Goal: Submit feedback/report problem: Submit feedback/report problem

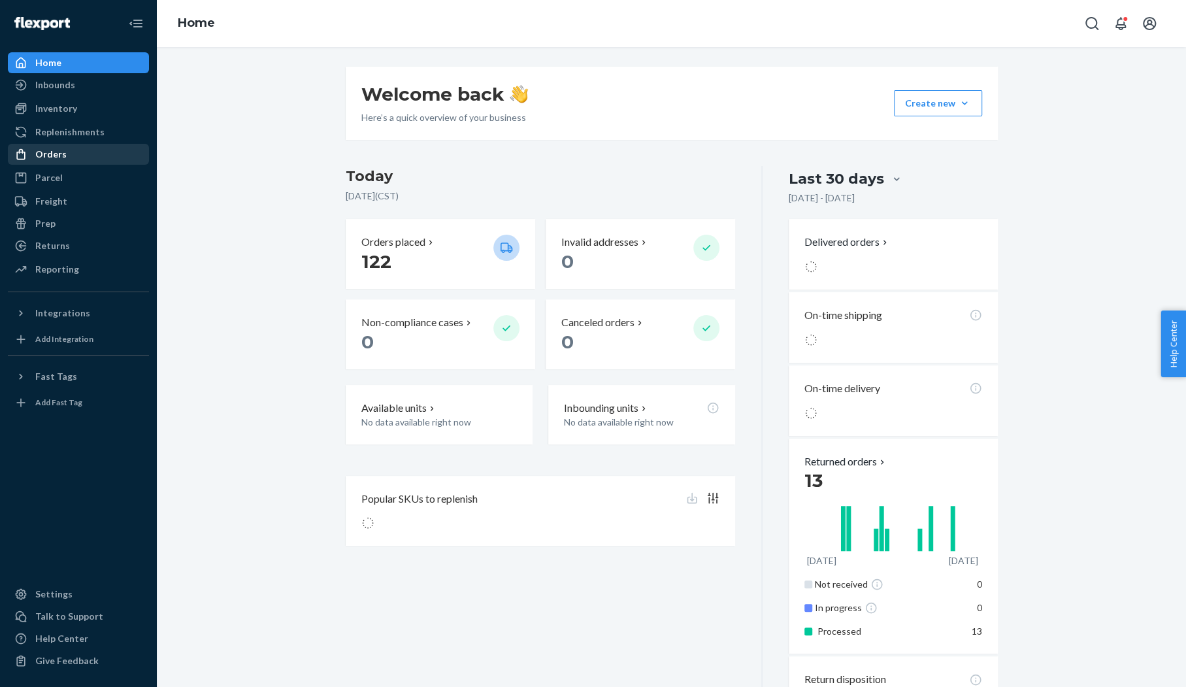
click at [69, 161] on div "Orders" at bounding box center [78, 154] width 139 height 18
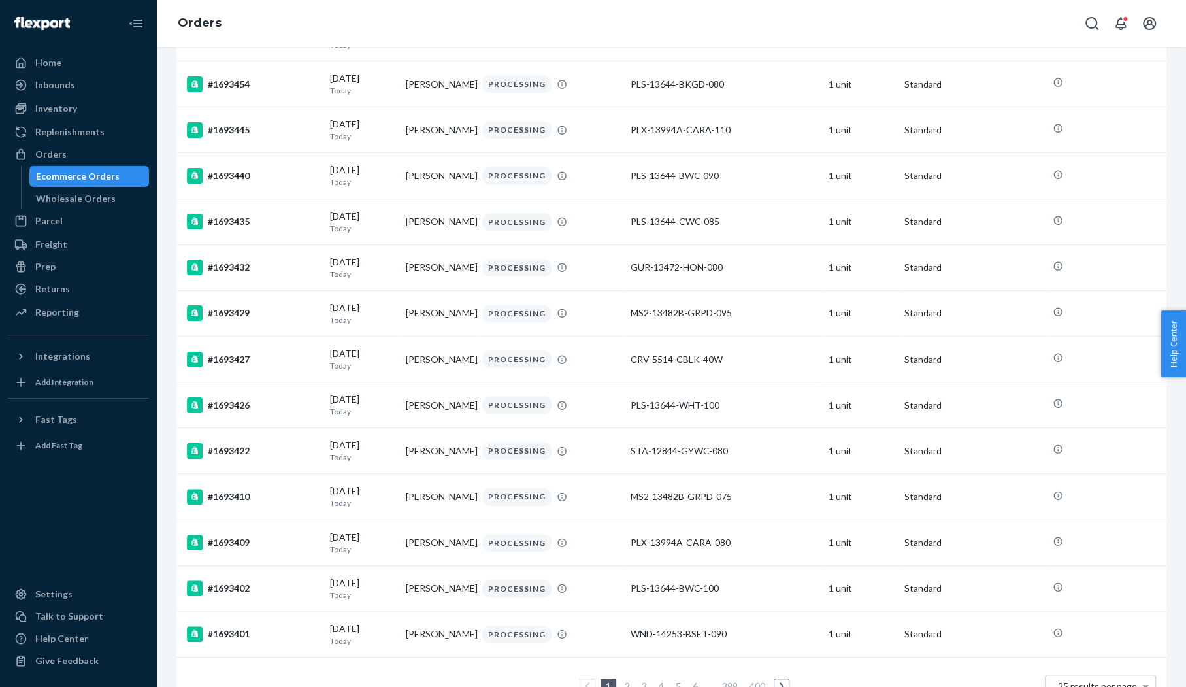
scroll to position [716, 0]
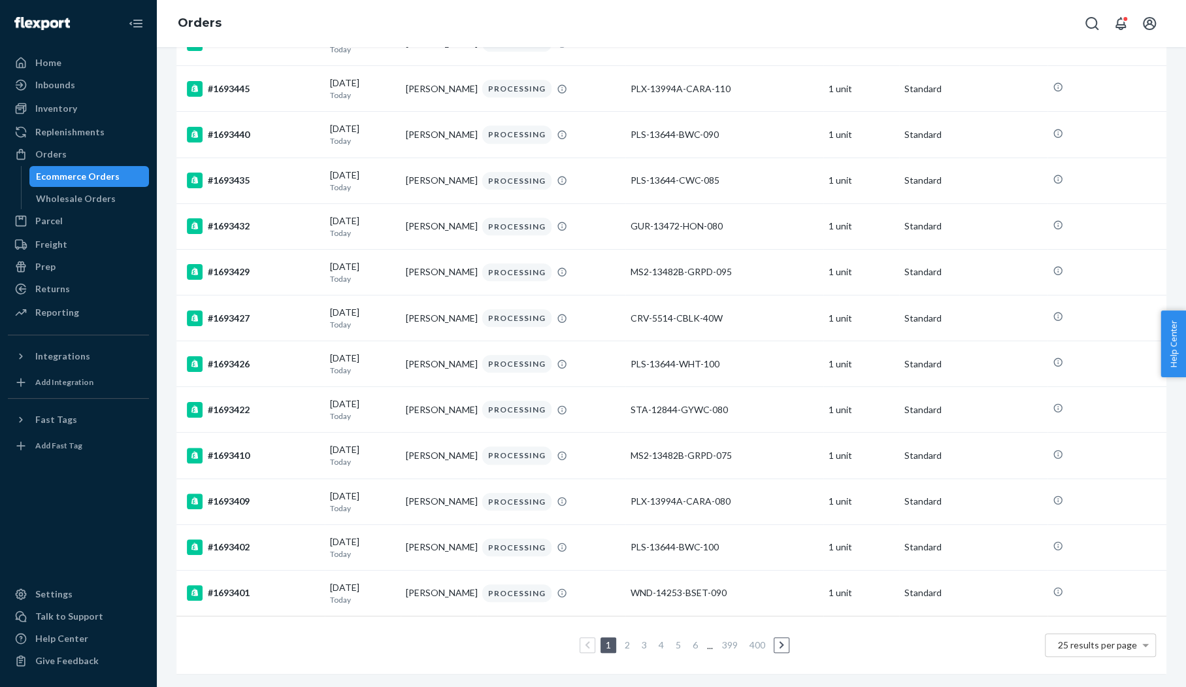
click at [627, 644] on link "2" at bounding box center [627, 644] width 10 height 11
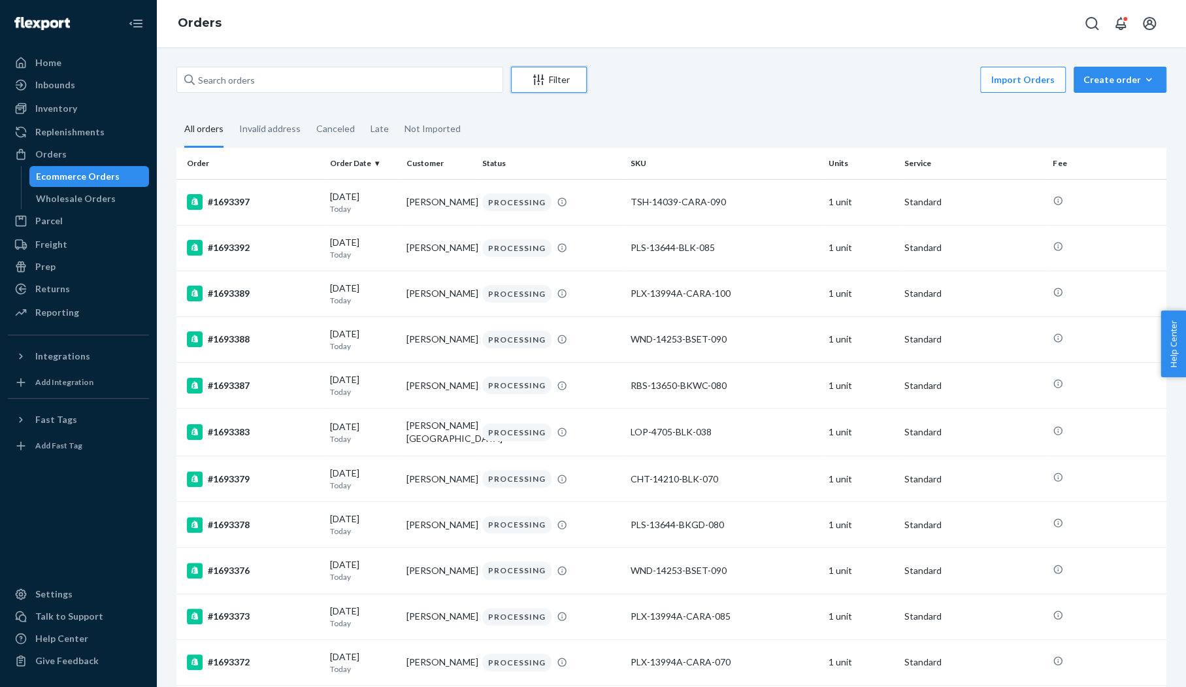
click at [558, 80] on div "Filter" at bounding box center [549, 79] width 75 height 13
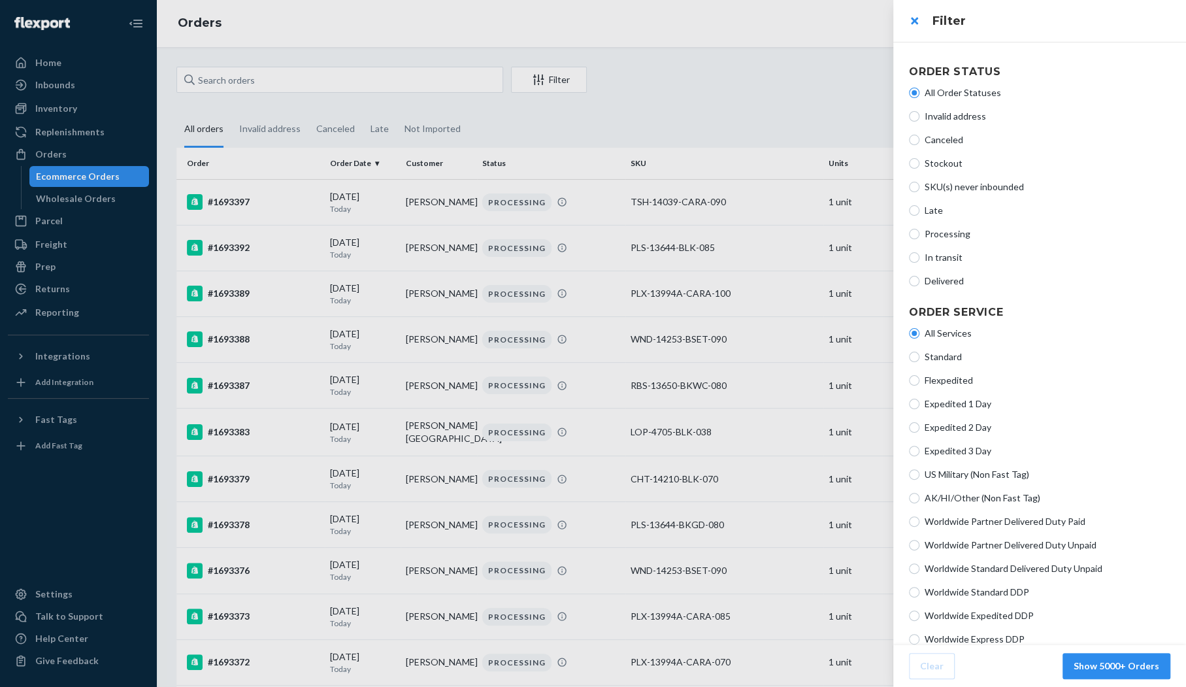
click at [941, 212] on span "Late" at bounding box center [1048, 210] width 246 height 13
click at [920, 212] on input "Late" at bounding box center [914, 210] width 10 height 10
radio input "true"
radio input "false"
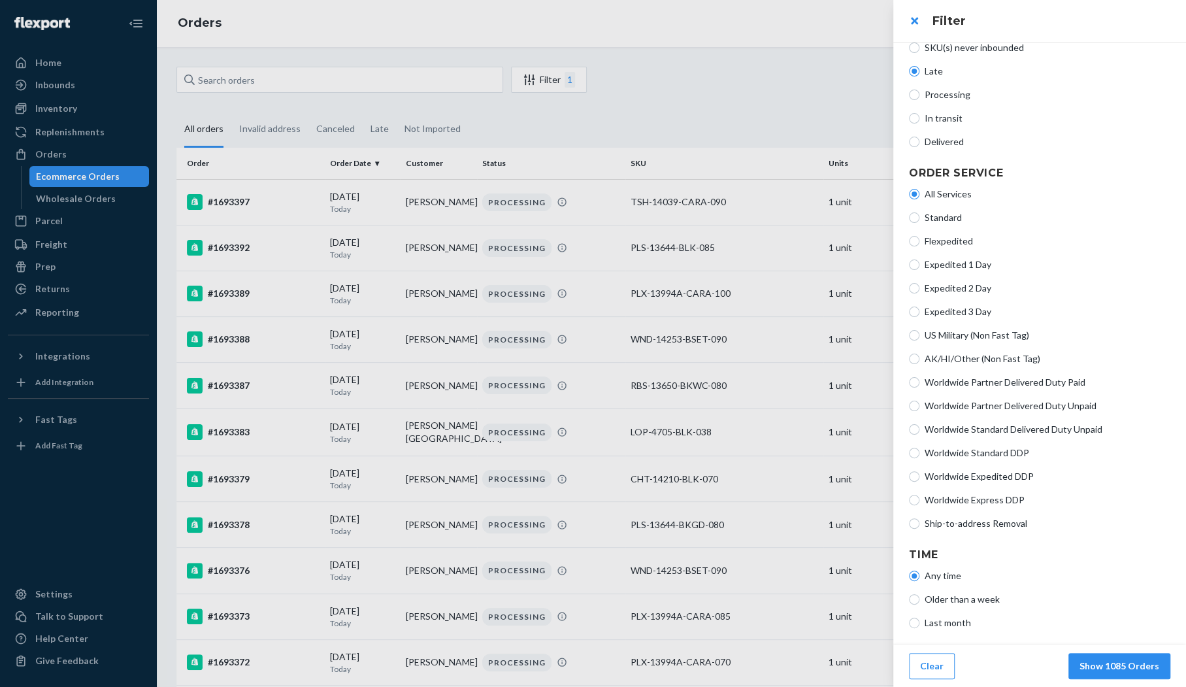
click at [981, 599] on span "Older than a week" at bounding box center [1048, 599] width 246 height 13
click at [920, 599] on input "Older than a week" at bounding box center [914, 599] width 10 height 10
radio input "true"
radio input "false"
click at [1155, 673] on button "Show 1078 Orders" at bounding box center [1120, 666] width 102 height 26
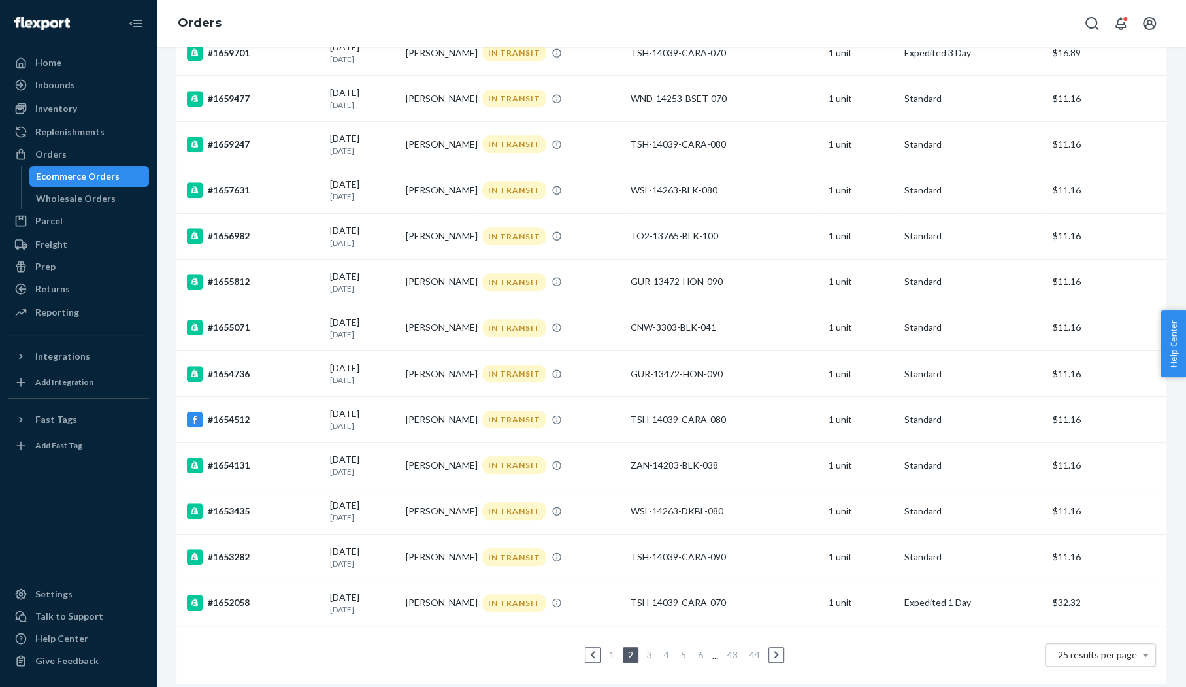
scroll to position [712, 0]
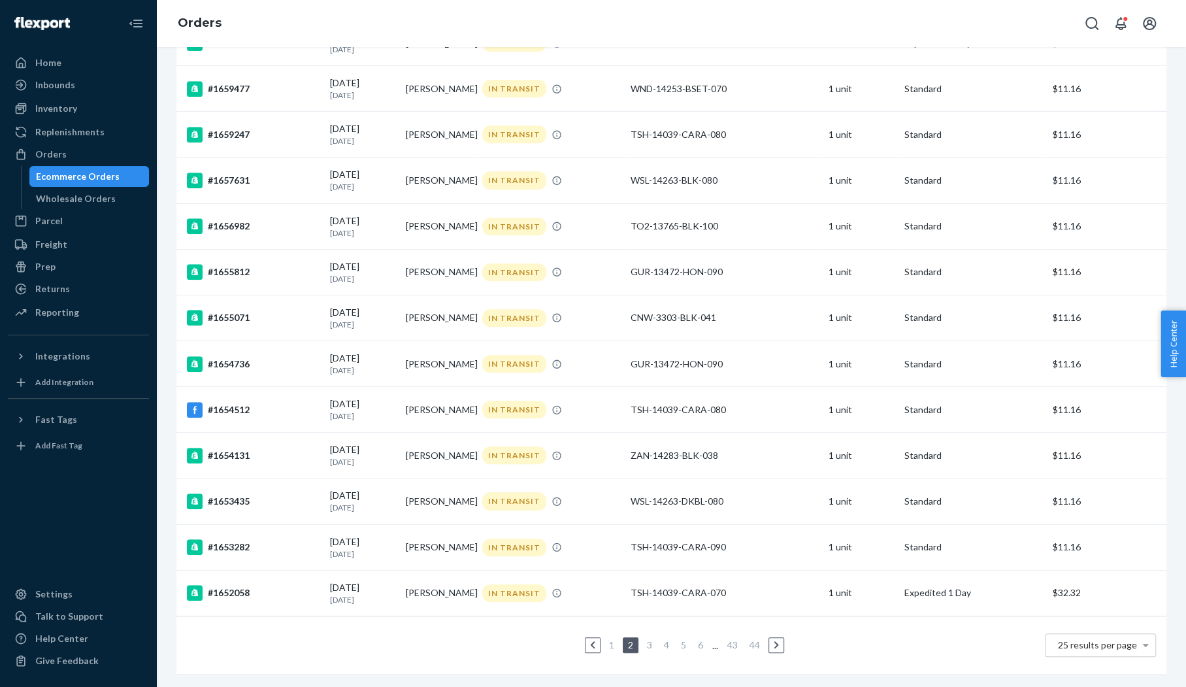
click at [614, 644] on link "1" at bounding box center [612, 644] width 10 height 11
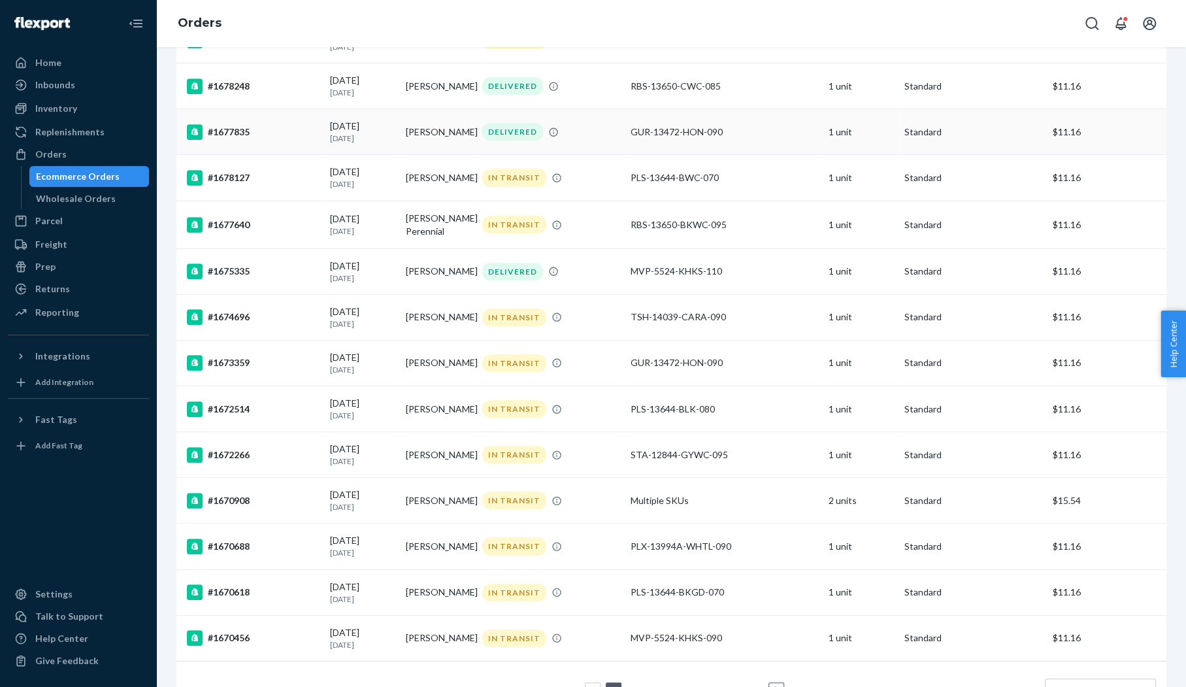
scroll to position [720, 0]
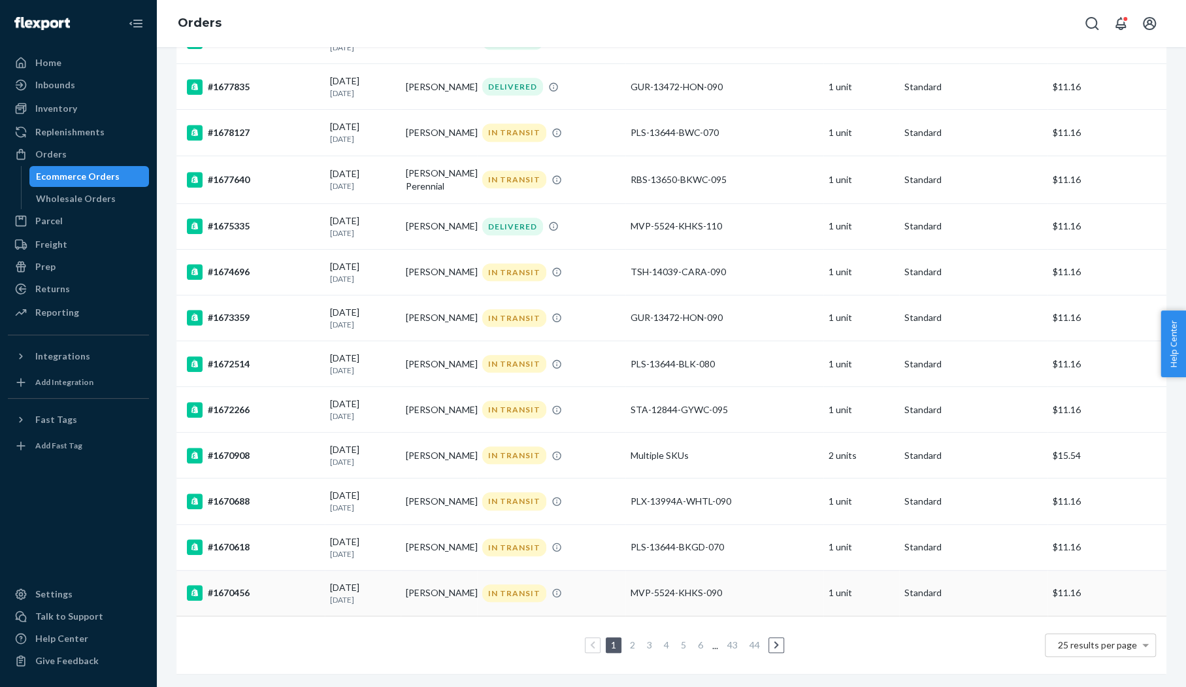
click at [359, 597] on p "[DATE]" at bounding box center [362, 599] width 65 height 11
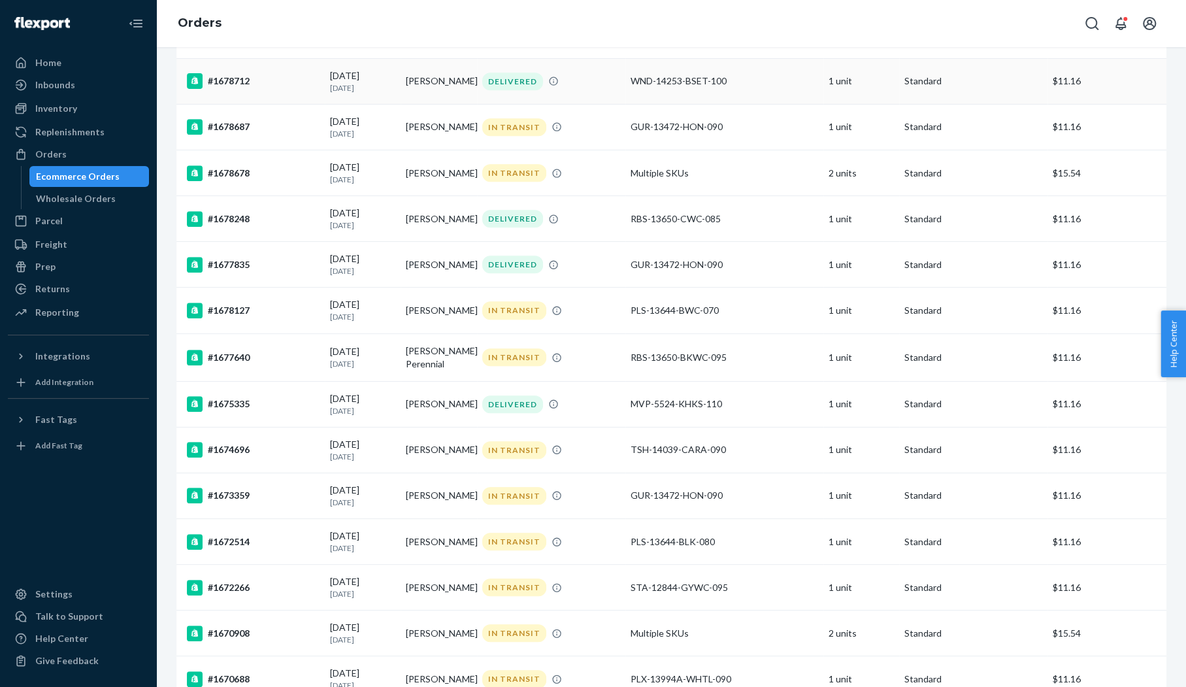
scroll to position [720, 0]
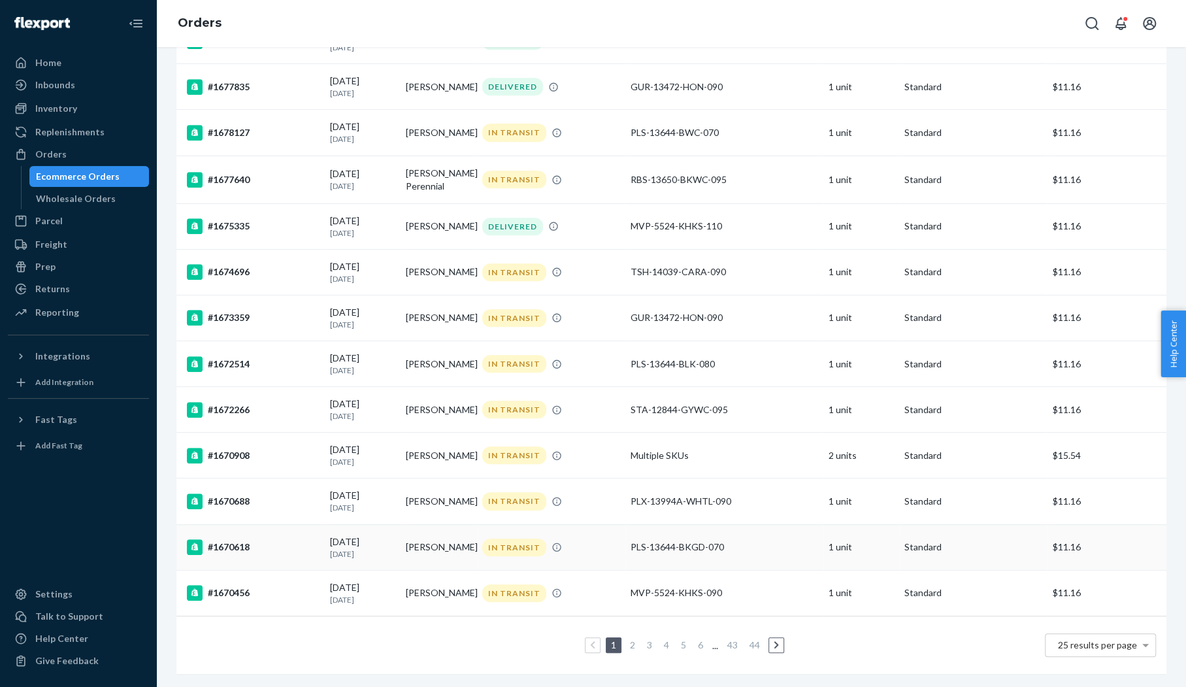
click at [337, 548] on p "[DATE]" at bounding box center [362, 553] width 65 height 11
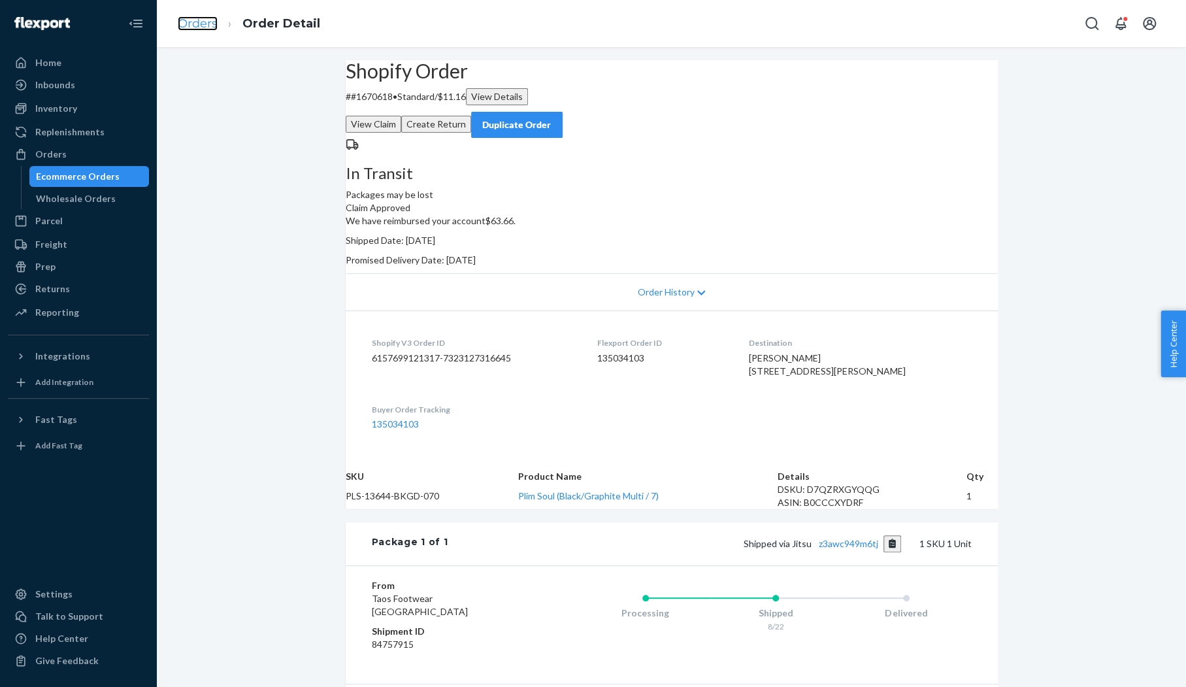
click at [195, 24] on link "Orders" at bounding box center [198, 23] width 40 height 14
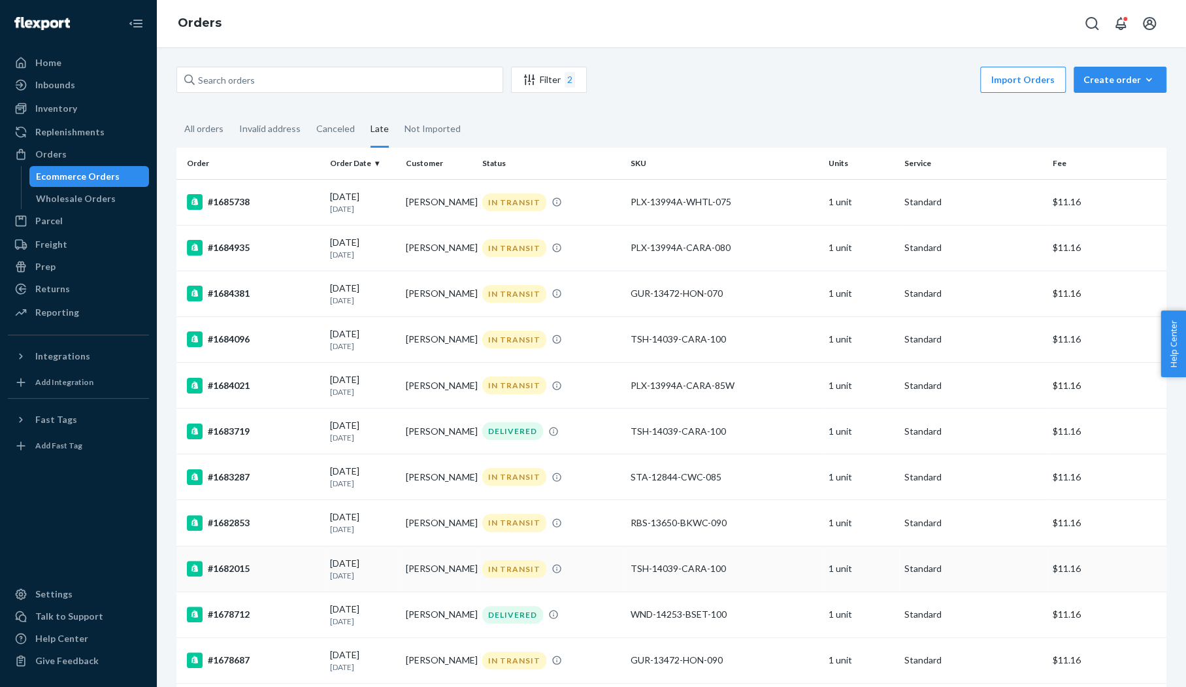
click at [355, 581] on p "[DATE]" at bounding box center [362, 575] width 65 height 11
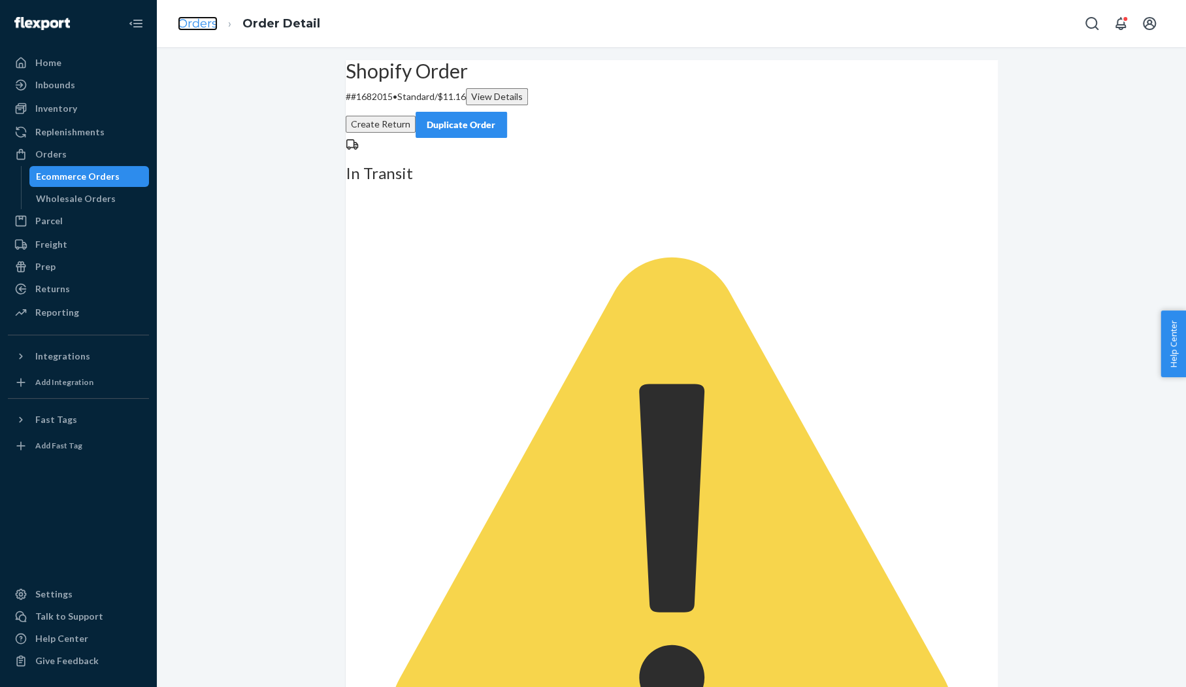
click at [193, 24] on link "Orders" at bounding box center [198, 23] width 40 height 14
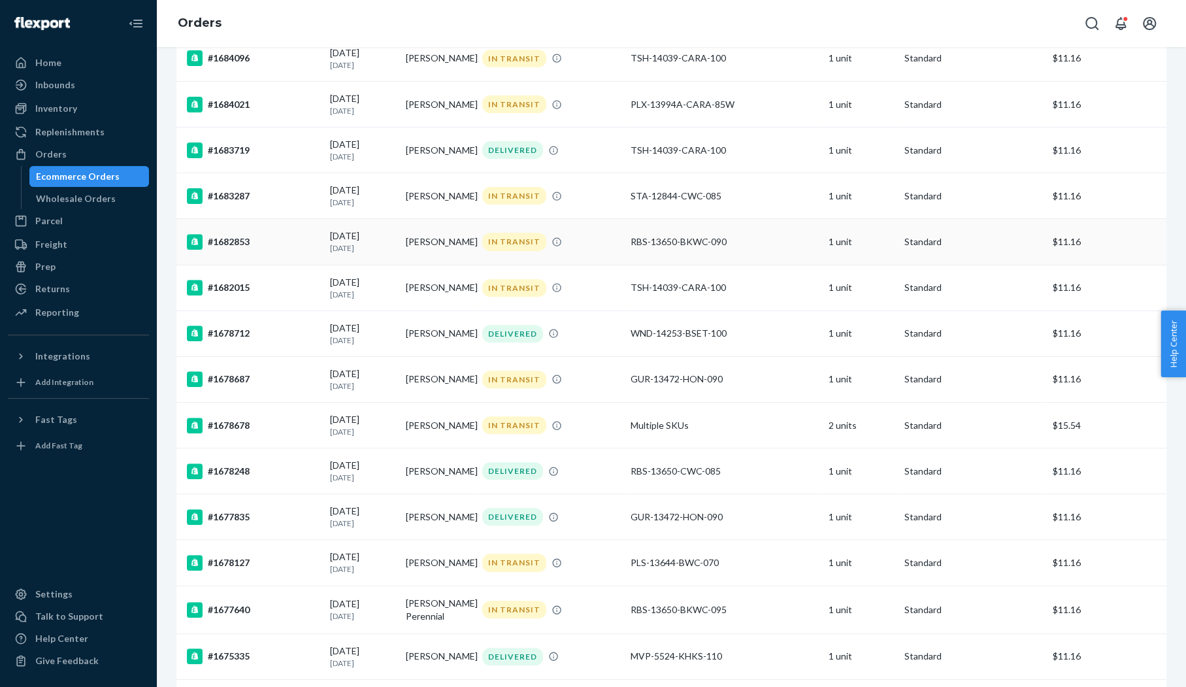
scroll to position [288, 0]
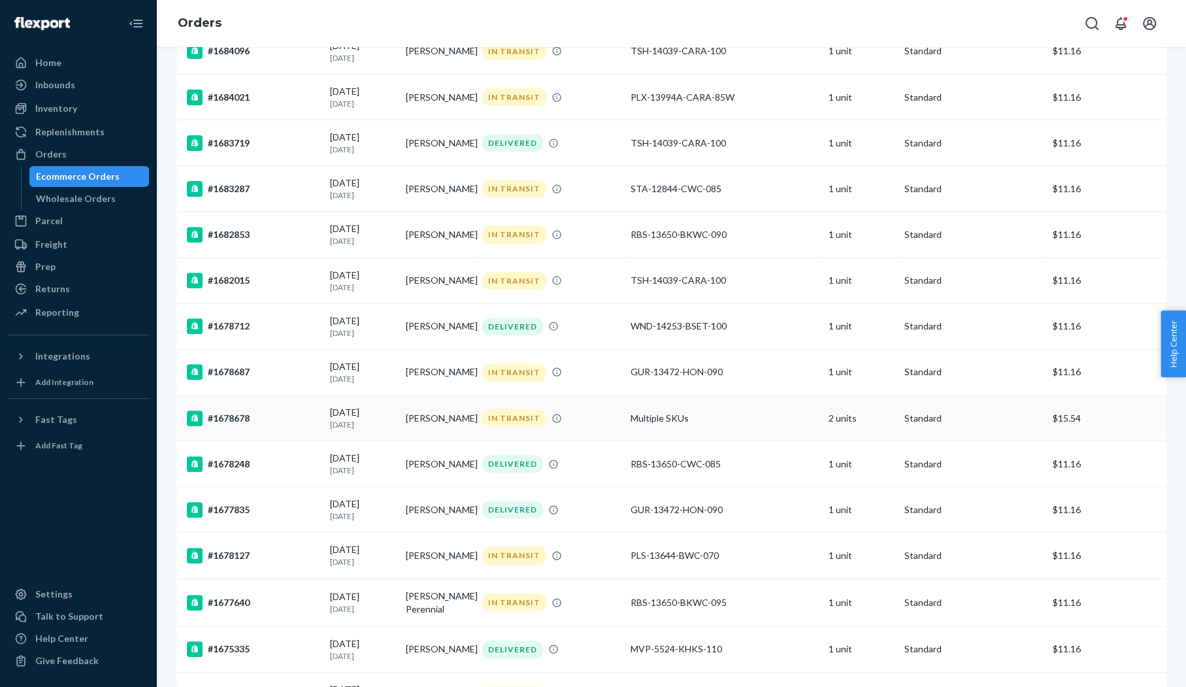
click at [384, 428] on p "[DATE]" at bounding box center [362, 424] width 65 height 11
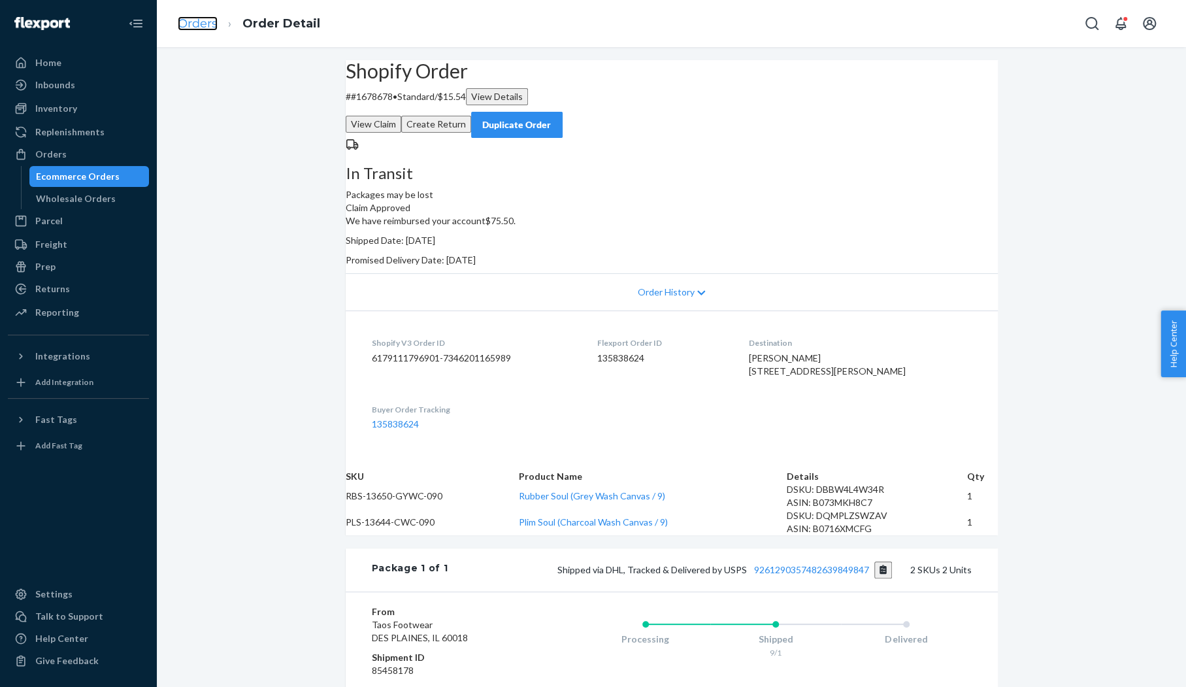
click at [193, 24] on link "Orders" at bounding box center [198, 23] width 40 height 14
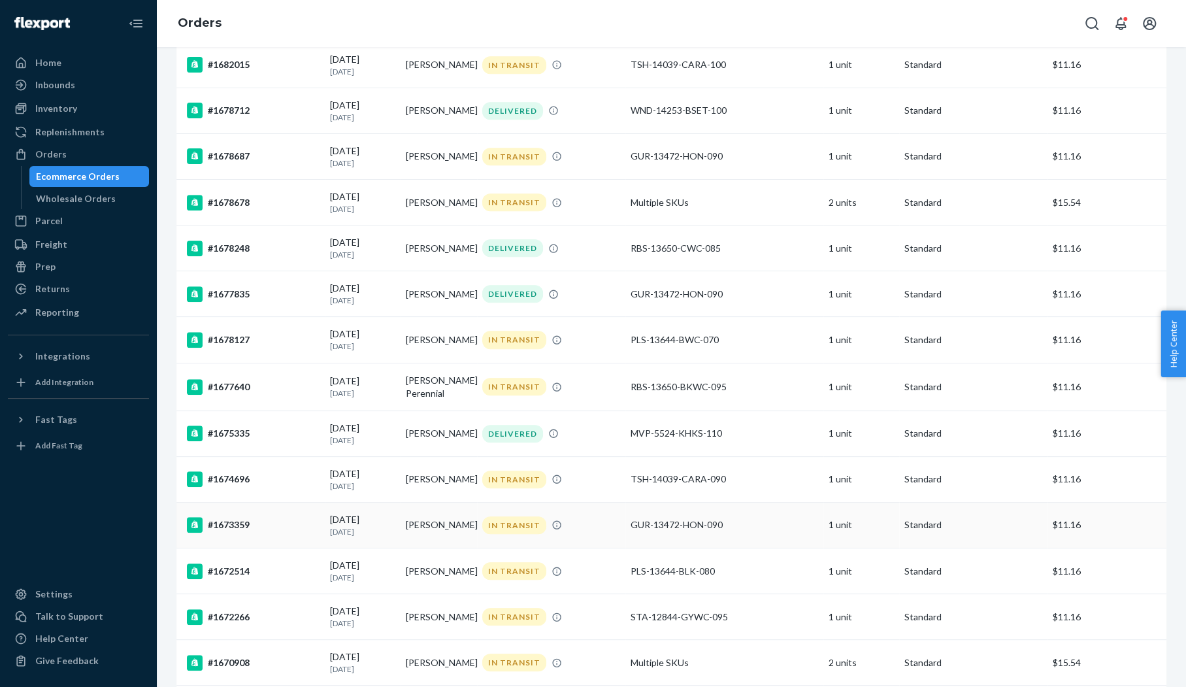
scroll to position [489, 0]
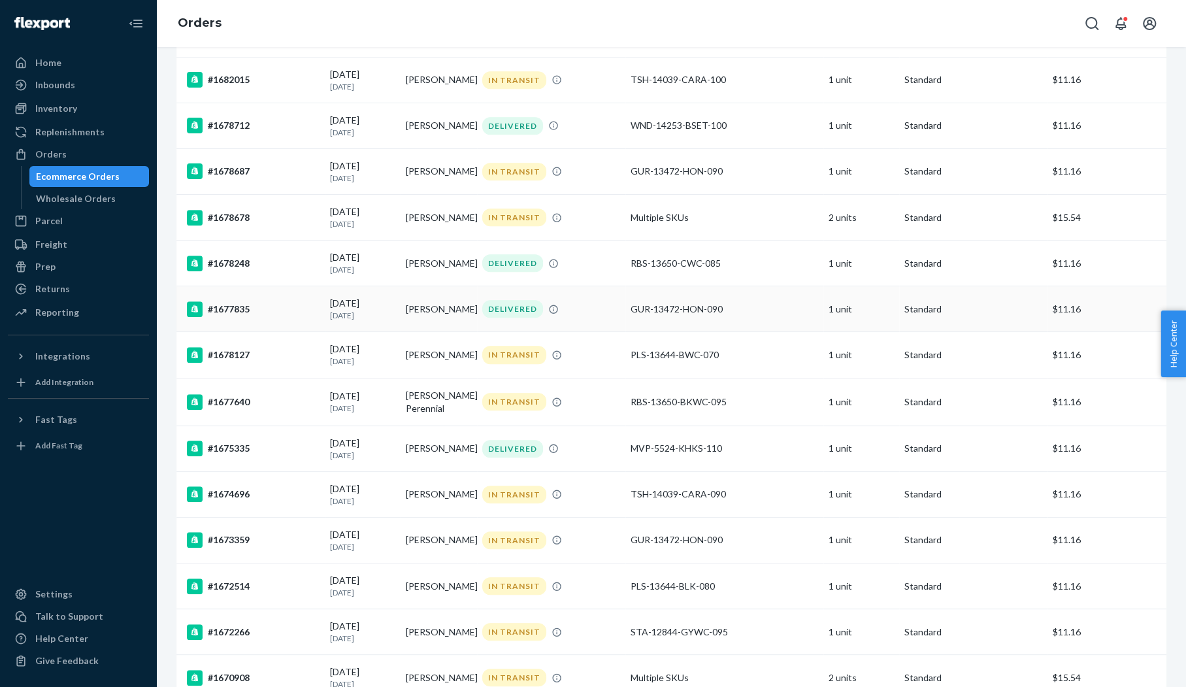
click at [351, 311] on div "[DATE] [DATE]" at bounding box center [362, 309] width 65 height 24
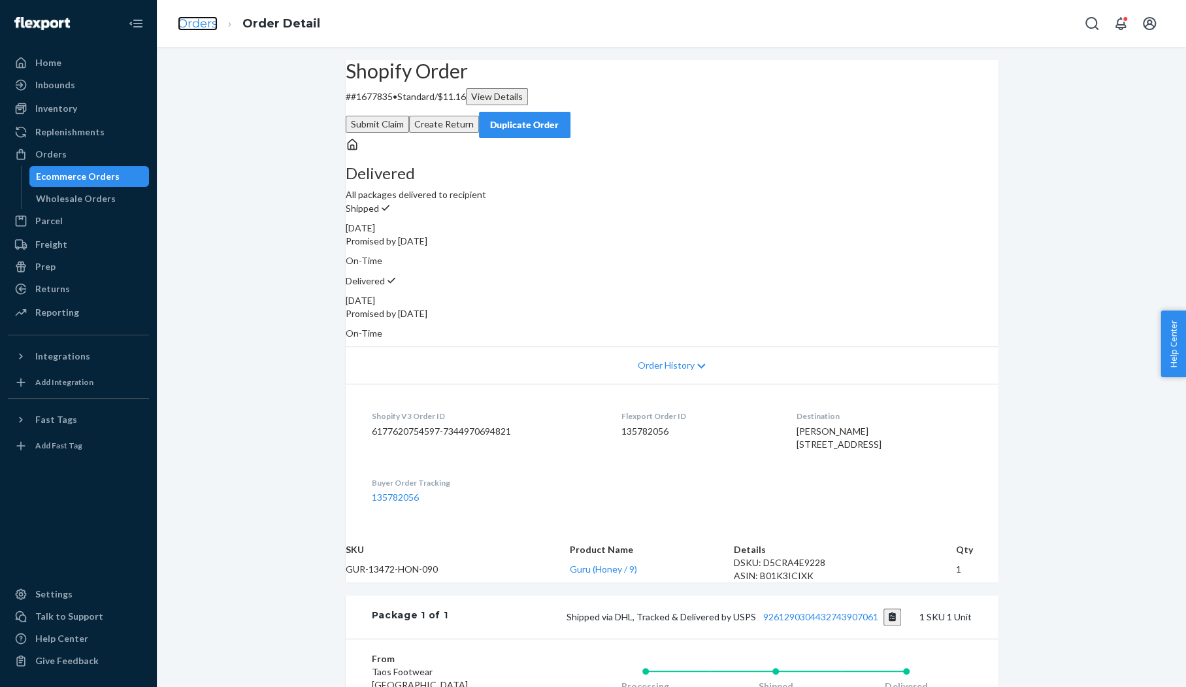
click at [197, 19] on link "Orders" at bounding box center [198, 23] width 40 height 14
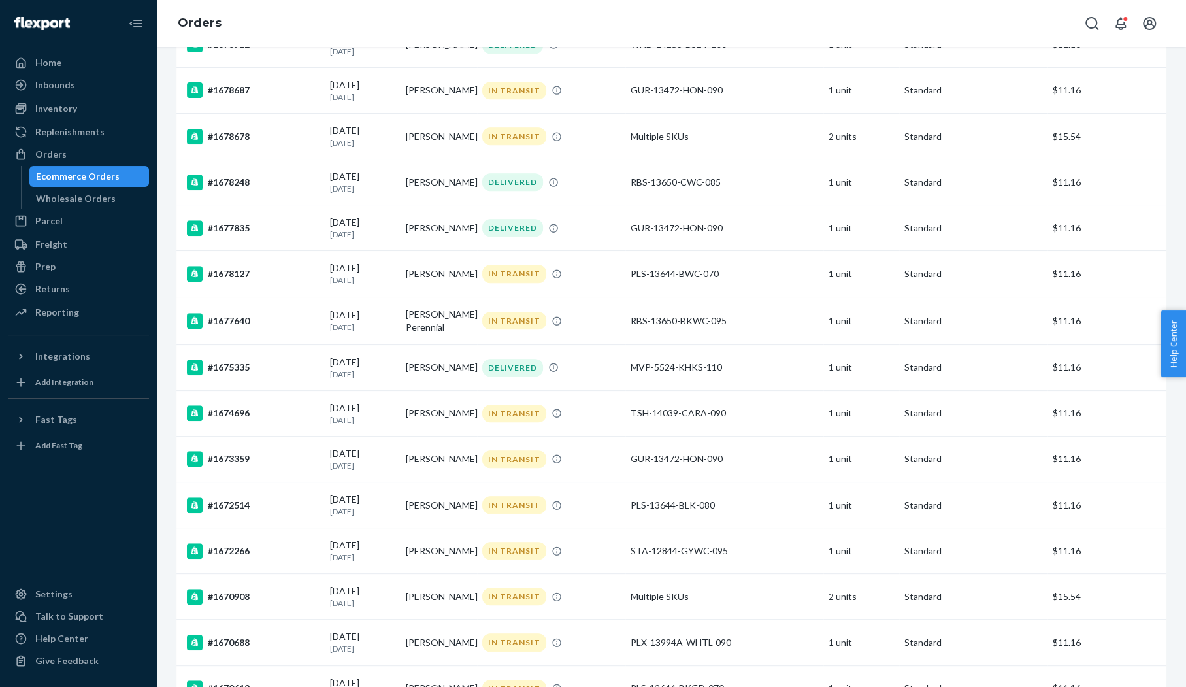
scroll to position [574, 0]
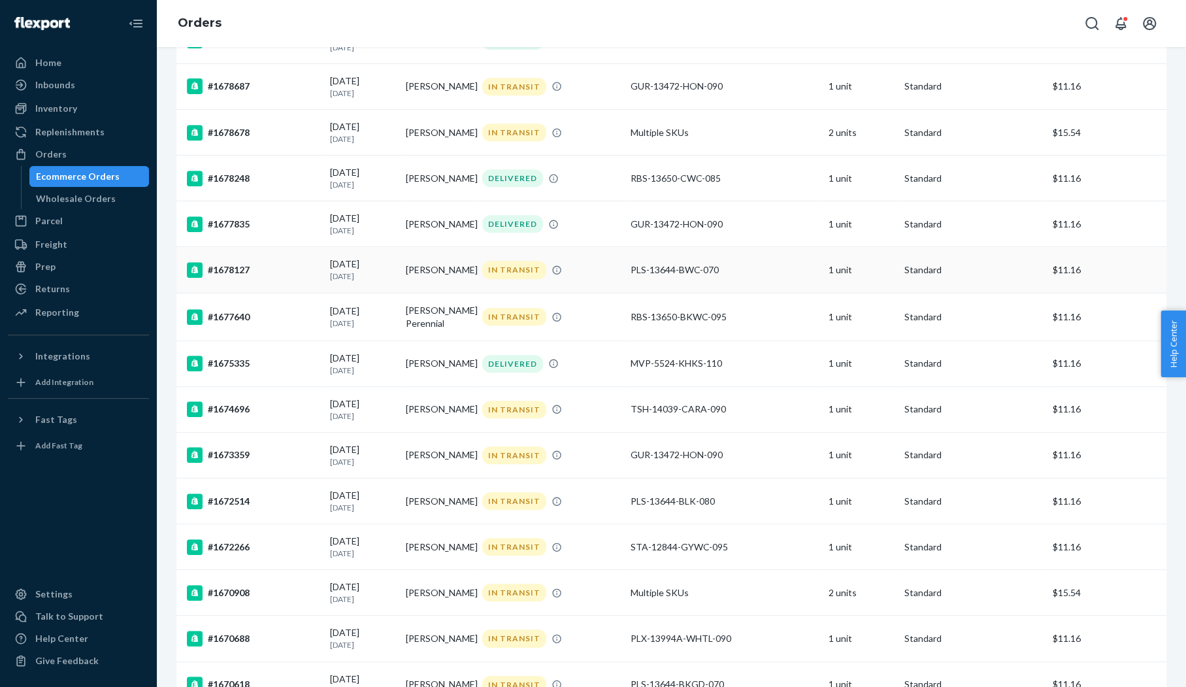
click at [271, 278] on div "#1678127" at bounding box center [253, 270] width 133 height 16
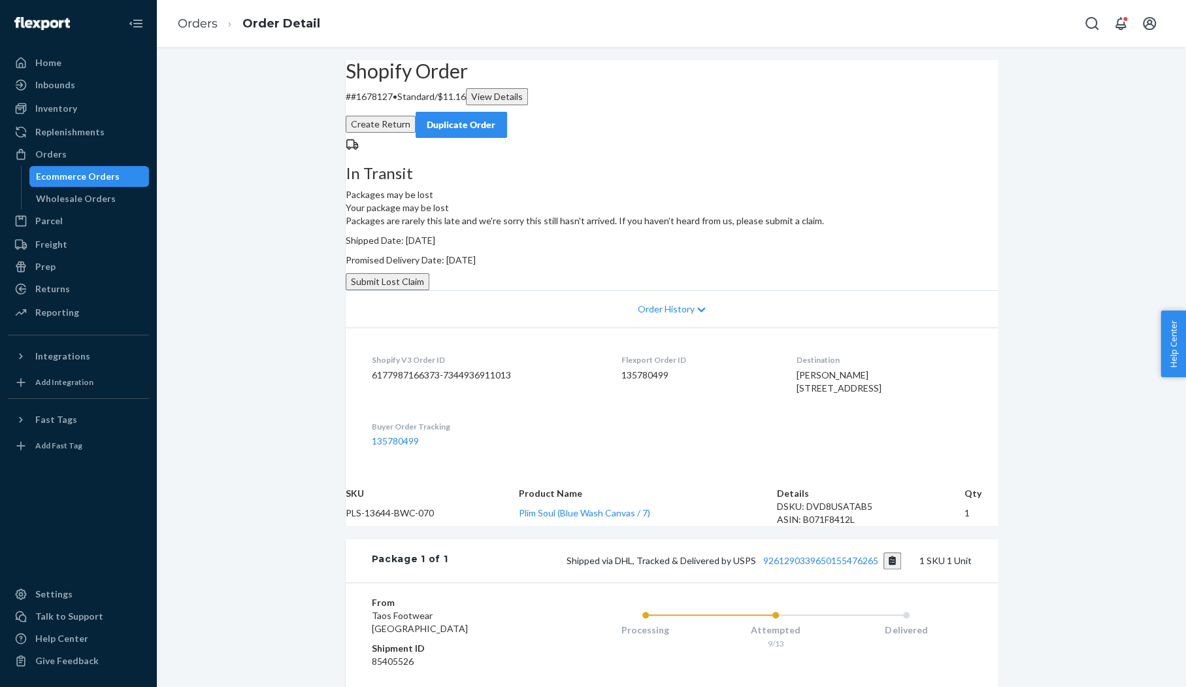
click at [31, 510] on div at bounding box center [78, 517] width 141 height 122
click at [199, 672] on div "Shopify Order # #1678127 • Standard / $11.16 View Details Create Return Duplica…" at bounding box center [671, 439] width 1029 height 758
drag, startPoint x: 418, startPoint y: 129, endPoint x: 376, endPoint y: 129, distance: 41.8
click at [376, 105] on p "# #1678127 • Standard / $11.16 View Details" at bounding box center [672, 96] width 652 height 17
copy p "#1678127"
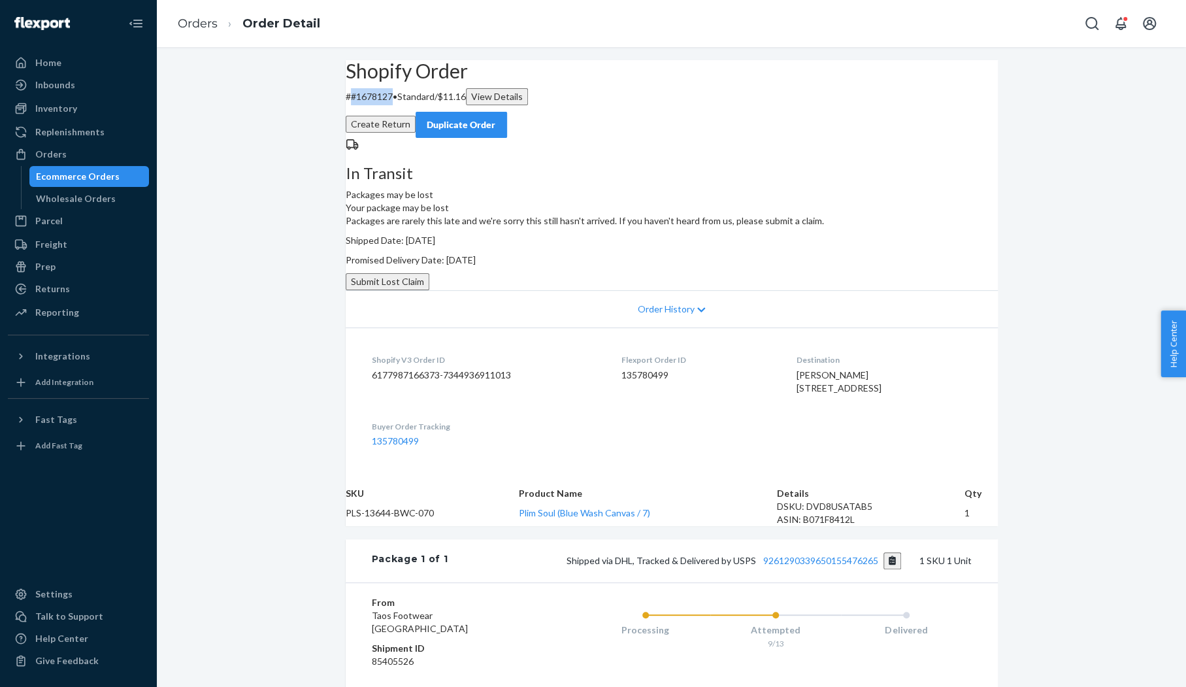
click at [416, 526] on td "PLS-13644-BWC-070" at bounding box center [432, 513] width 173 height 26
copy td "PLS-13644-BWC-070"
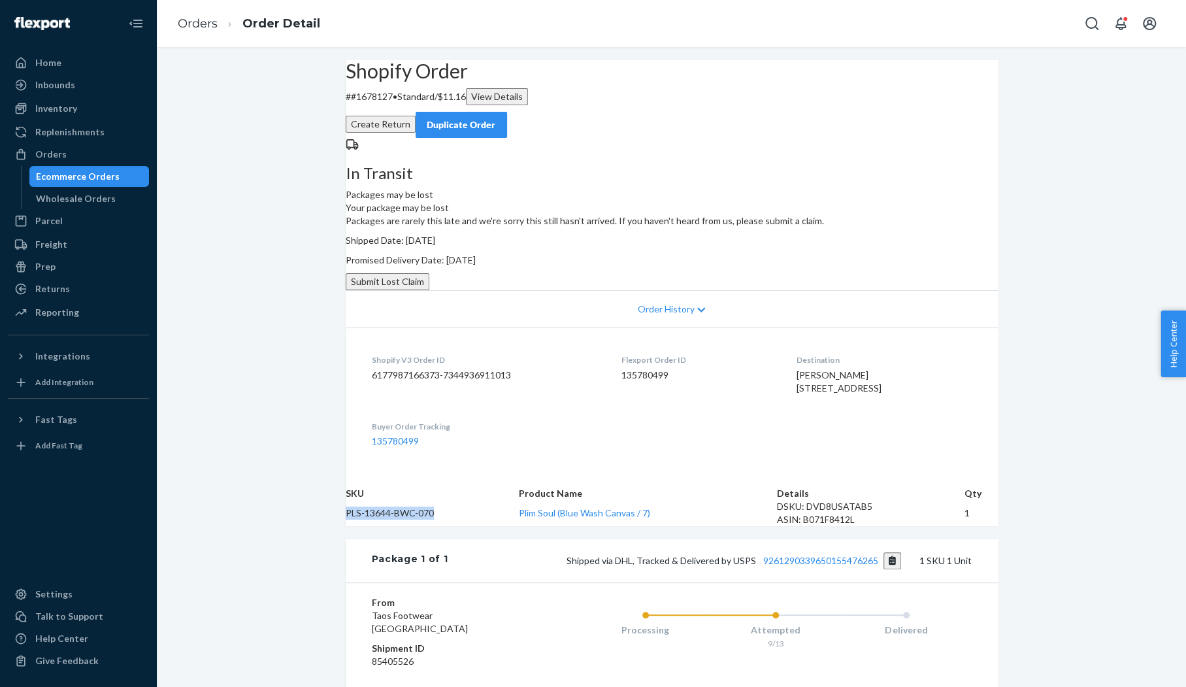
click at [429, 290] on button "Submit Lost Claim" at bounding box center [388, 281] width 84 height 17
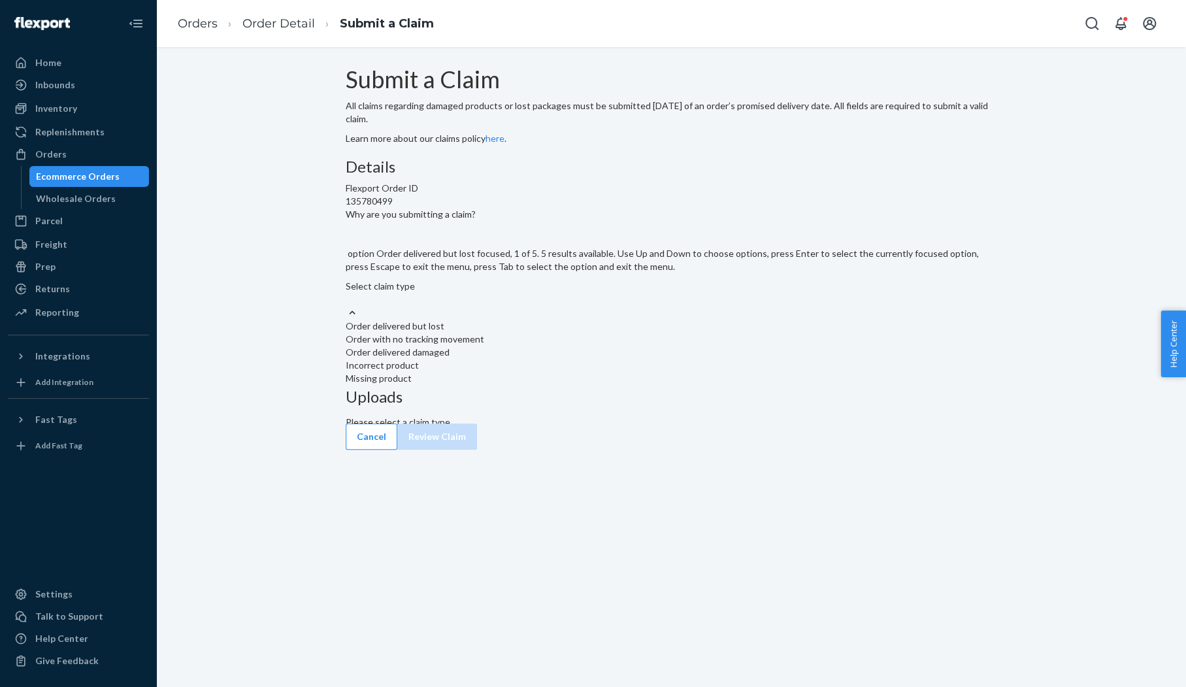
click at [552, 306] on div "Select claim type" at bounding box center [672, 293] width 652 height 26
click at [347, 306] on input "Why are you submitting a claim? option Order delivered but lost focused, 1 of 5…" at bounding box center [346, 299] width 1 height 13
click at [563, 306] on div "Select claim type" at bounding box center [672, 293] width 652 height 26
click at [347, 306] on input "Why are you submitting a claim? option Order delivered but lost focused, 1 of 5…" at bounding box center [346, 299] width 1 height 13
click at [543, 346] on div "Order with no tracking movement" at bounding box center [672, 339] width 652 height 13
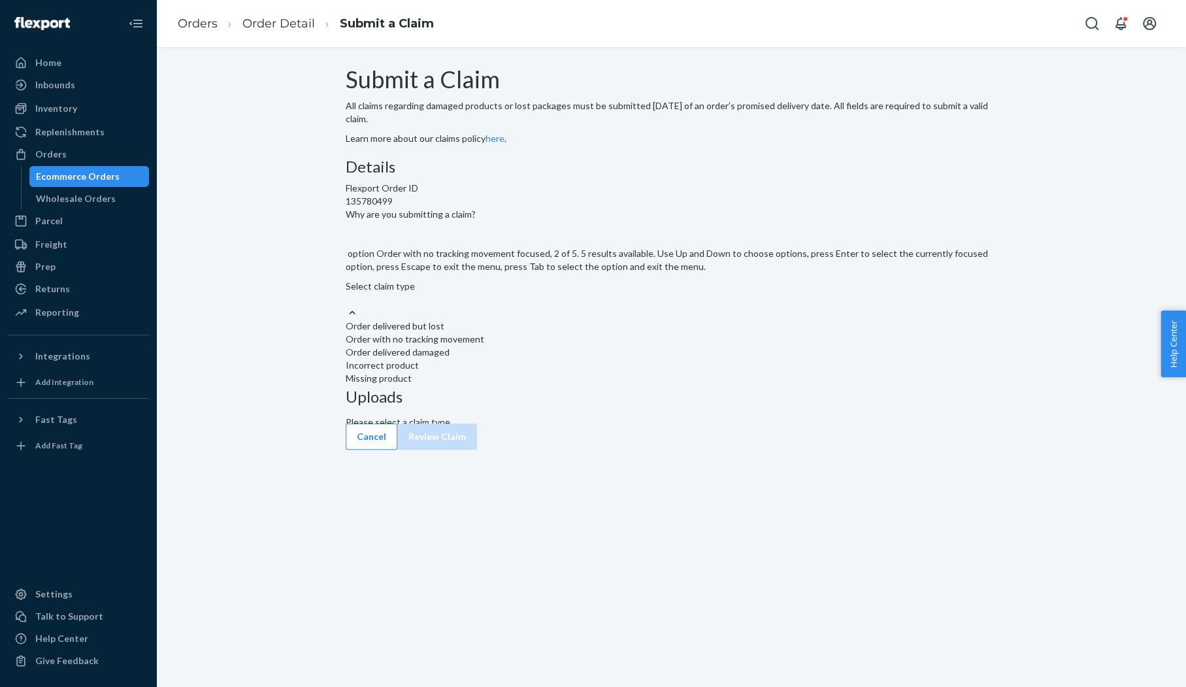
click at [347, 306] on input "Why are you submitting a claim? option Order with no tracking movement focused,…" at bounding box center [346, 299] width 1 height 13
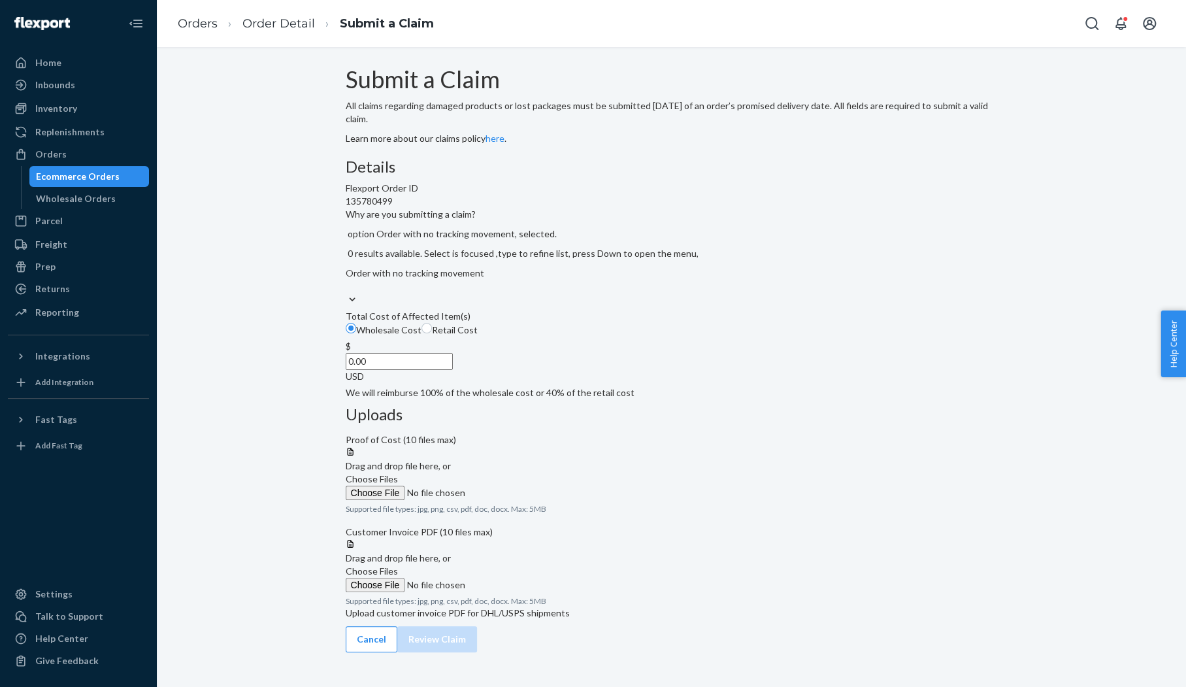
click at [453, 370] on input "0.00" at bounding box center [399, 361] width 107 height 17
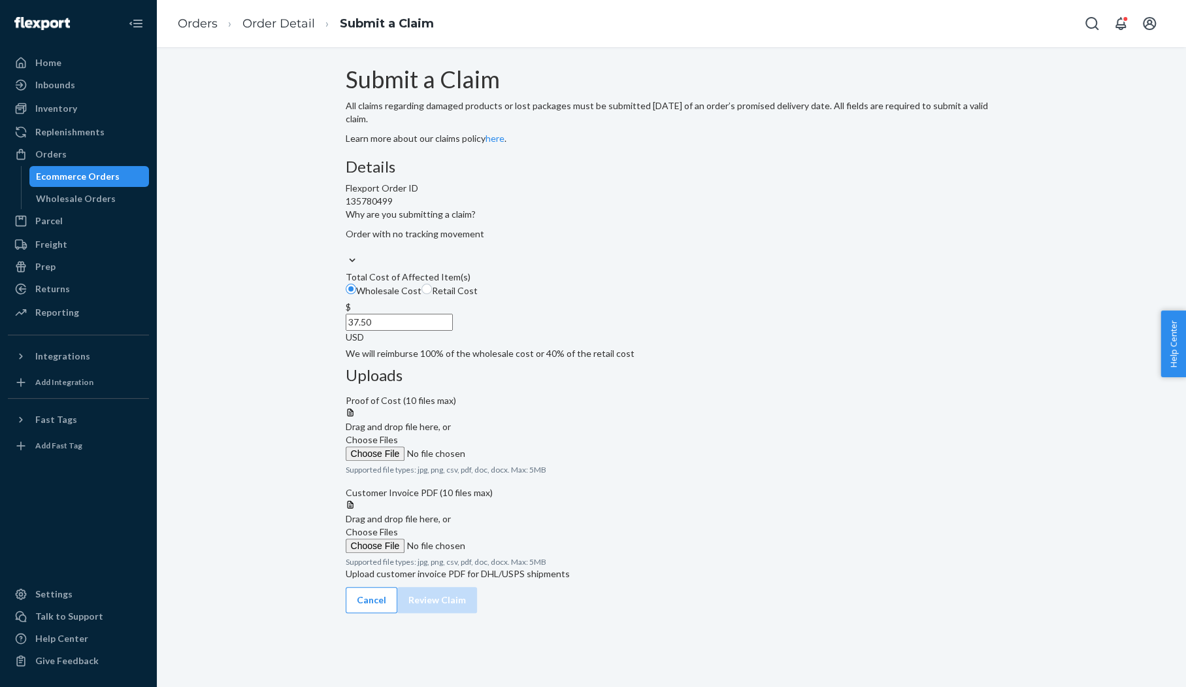
type input "37.50"
click at [523, 360] on div "Details Flexport Order ID 135780499 Why are you submitting a claim? Order with …" at bounding box center [672, 259] width 652 height 202
click at [524, 433] on label "Choose Files" at bounding box center [435, 446] width 178 height 27
click at [524, 446] on input "Choose Files" at bounding box center [435, 453] width 178 height 14
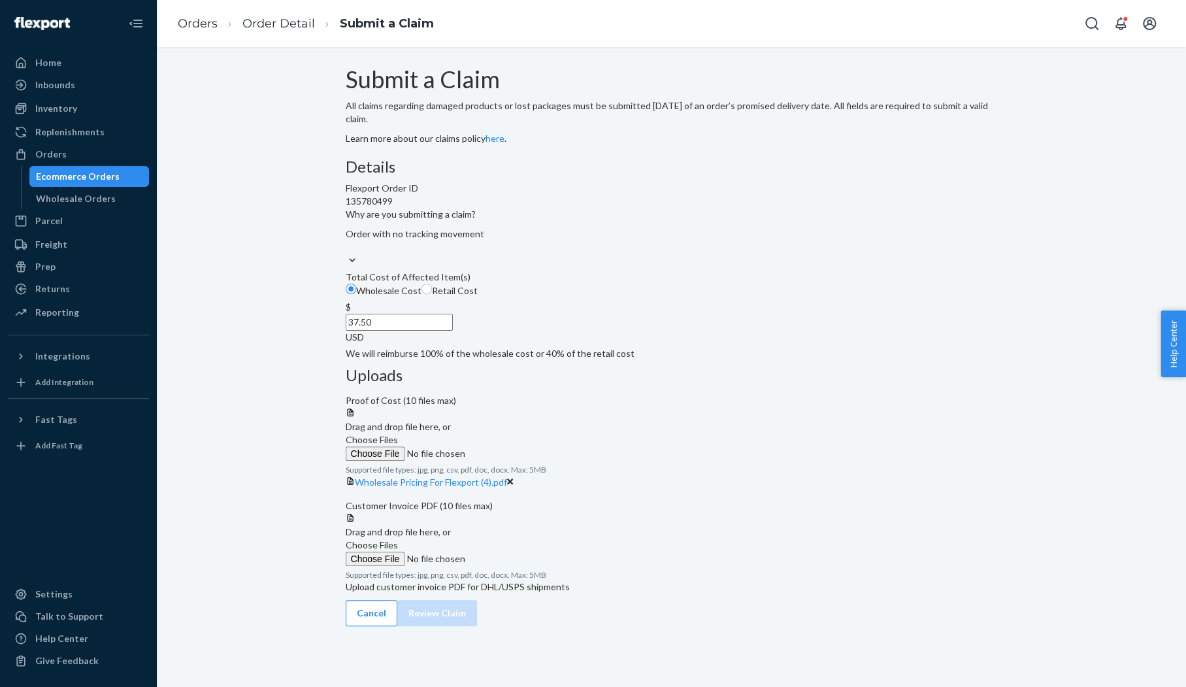
click at [398, 550] on span "Choose Files" at bounding box center [372, 544] width 52 height 11
click at [524, 555] on input "Choose Files" at bounding box center [435, 559] width 178 height 14
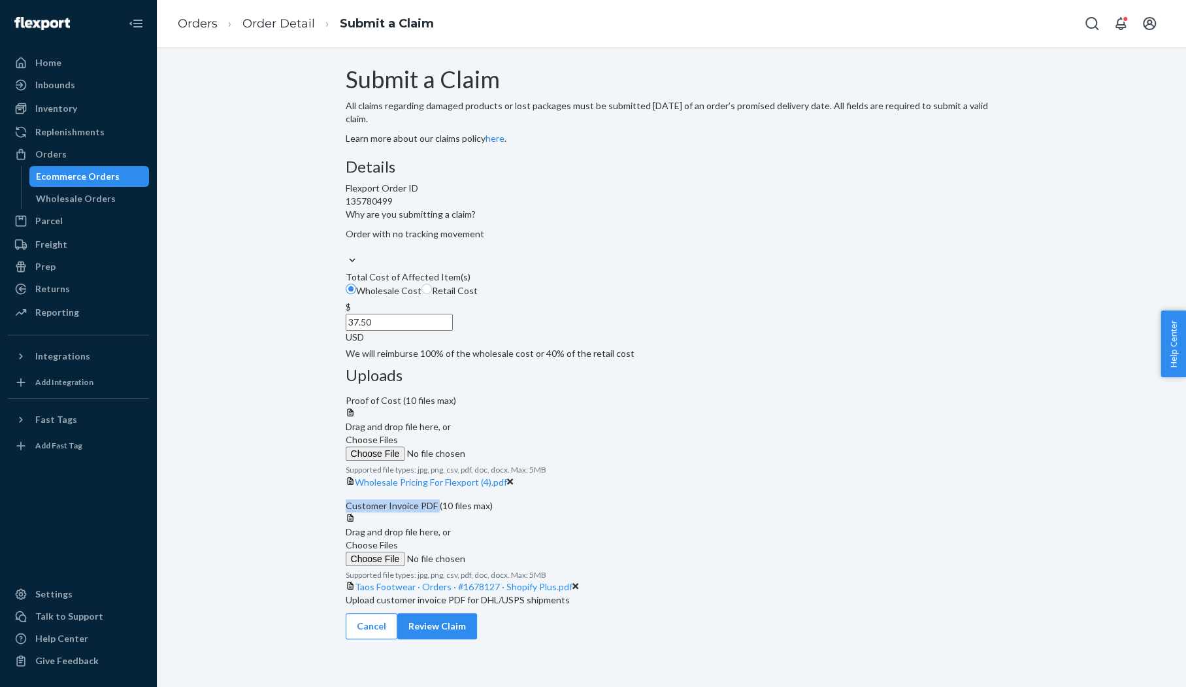
drag, startPoint x: 685, startPoint y: 461, endPoint x: 777, endPoint y: 463, distance: 92.2
click at [493, 500] on span "Customer Invoice PDF (10 files max)" at bounding box center [419, 505] width 147 height 11
copy span "Customer Invoice PDF"
click at [633, 360] on div "Details Flexport Order ID 135780499 Why are you submitting a claim? Order with …" at bounding box center [672, 259] width 652 height 202
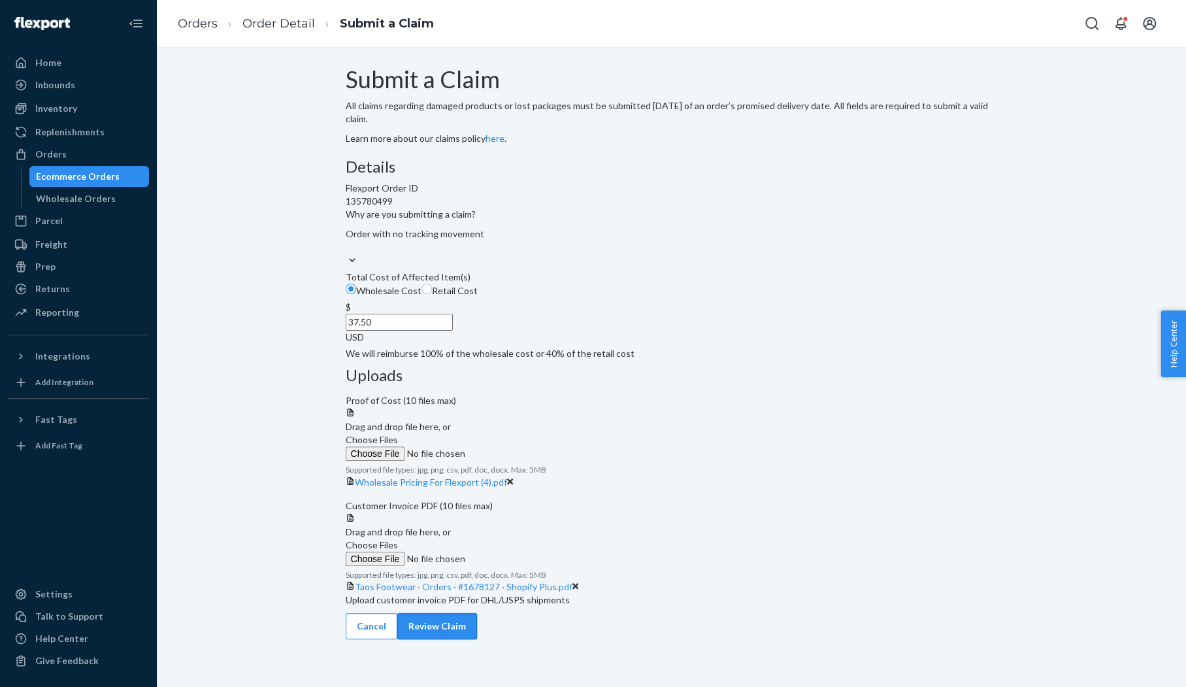
click at [477, 639] on button "Review Claim" at bounding box center [437, 626] width 80 height 26
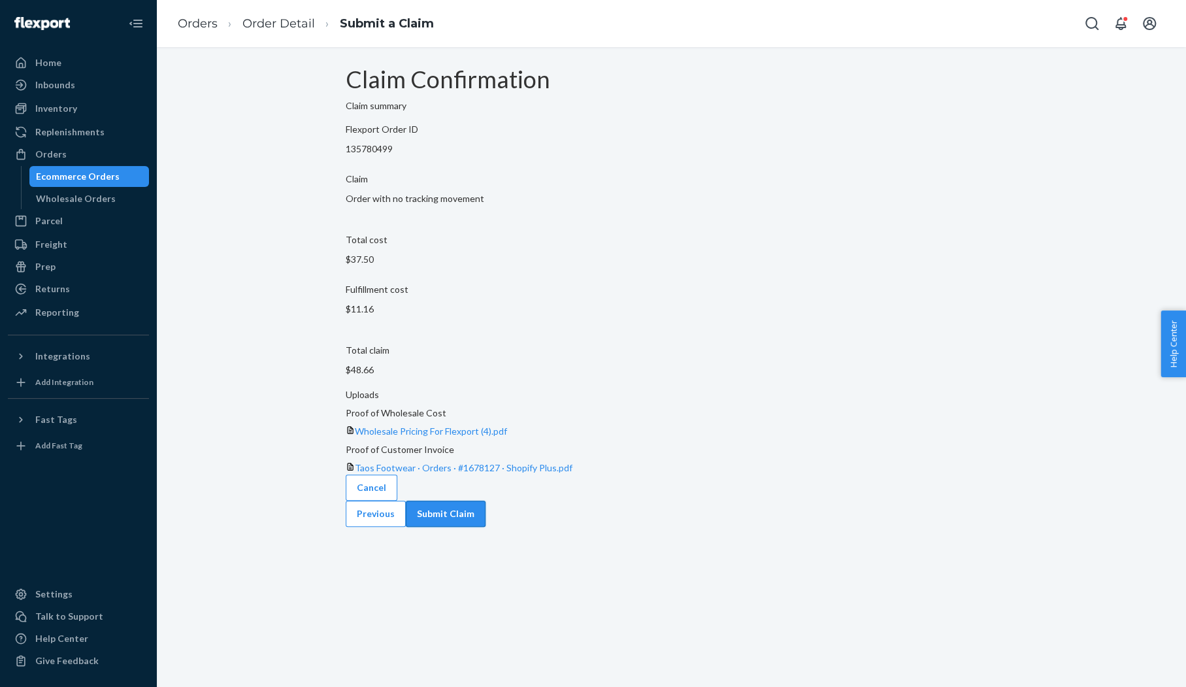
click at [486, 501] on button "Submit Claim" at bounding box center [446, 514] width 80 height 26
